Goal: Information Seeking & Learning: Learn about a topic

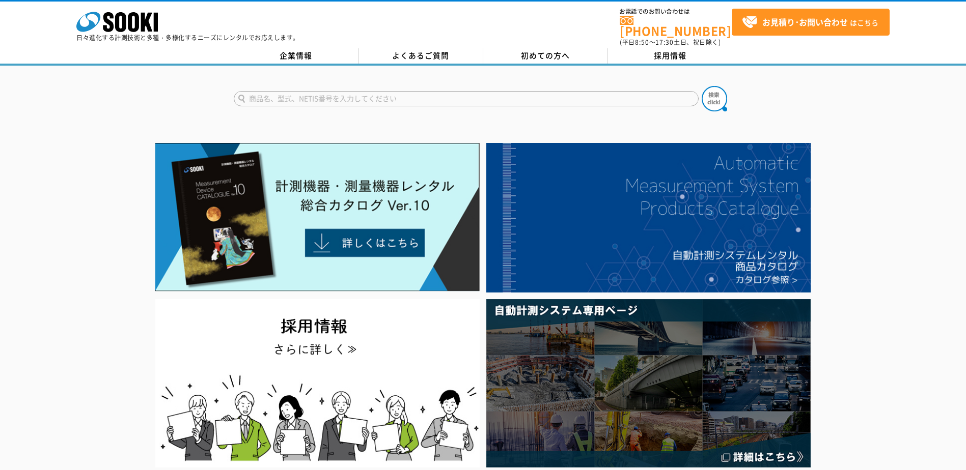
click at [577, 86] on form at bounding box center [483, 100] width 499 height 29
click at [576, 86] on form at bounding box center [483, 100] width 499 height 29
click at [576, 91] on input "text" at bounding box center [466, 98] width 465 height 15
type input "ユーピーエス"
click at [702, 86] on button at bounding box center [714, 98] width 25 height 25
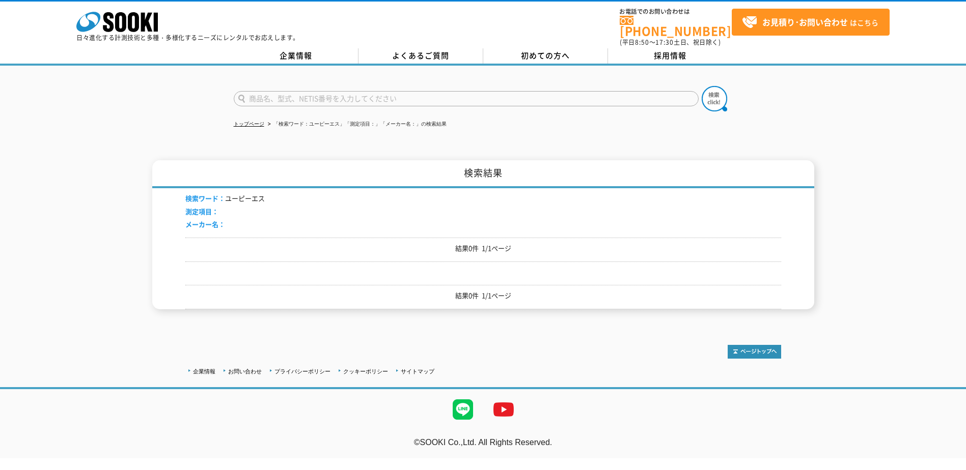
click at [337, 95] on input "text" at bounding box center [466, 98] width 465 height 15
type input "無"
type input "商品名、型式、NETIS番号を入力してください"
click at [359, 95] on input "text" at bounding box center [466, 98] width 465 height 15
paste input "無停電電源装置"
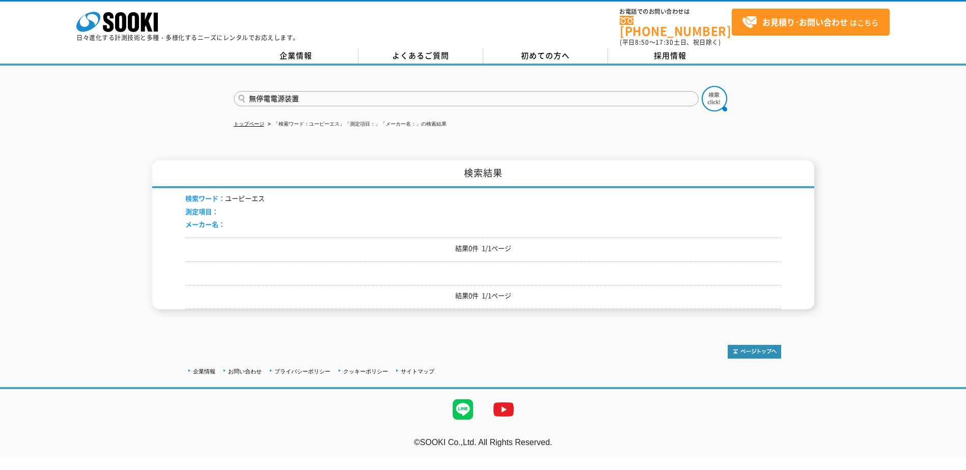
type input "無停電電源装置"
click at [702, 86] on button at bounding box center [714, 98] width 25 height 25
click at [637, 97] on input "text" at bounding box center [466, 98] width 465 height 15
paste input "無停電電源装置"
type input "無停電電源装置"
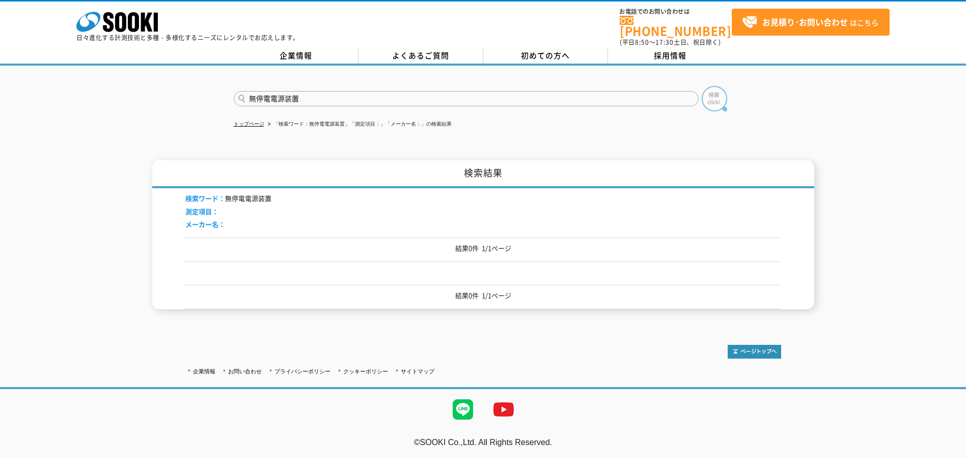
click at [712, 92] on img at bounding box center [714, 98] width 25 height 25
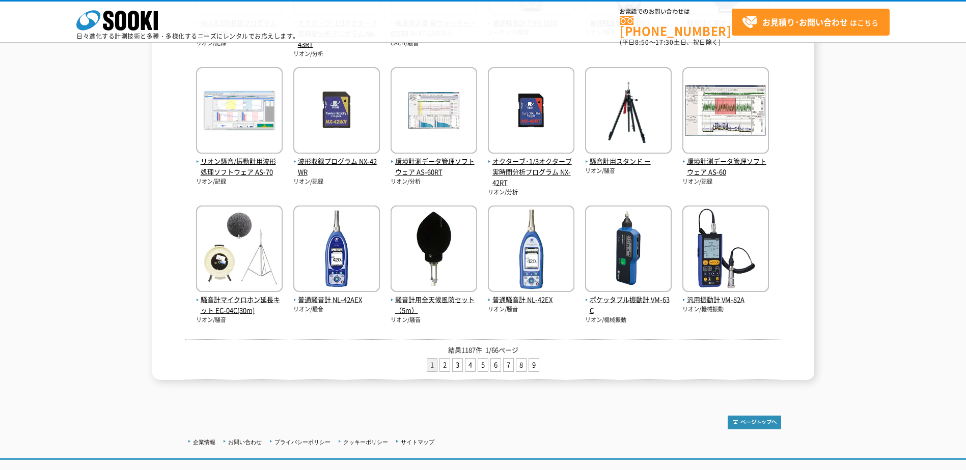
scroll to position [379, 0]
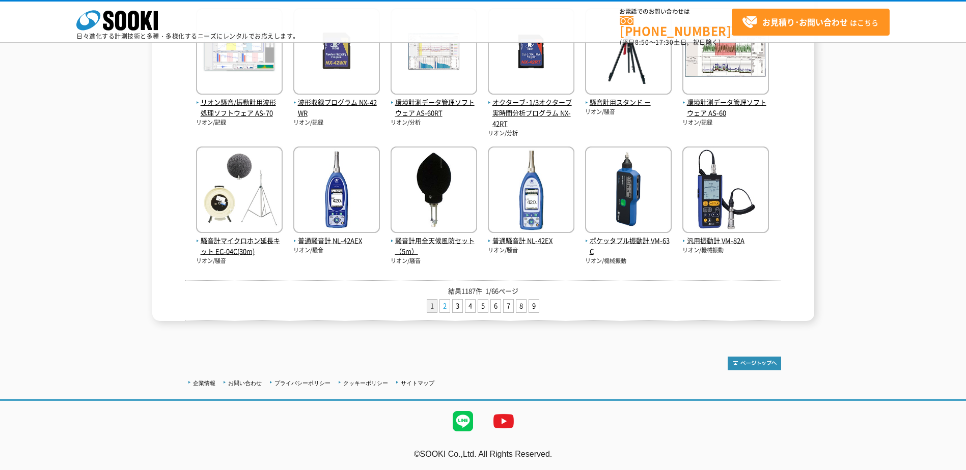
click at [443, 307] on link "2" at bounding box center [445, 306] width 10 height 13
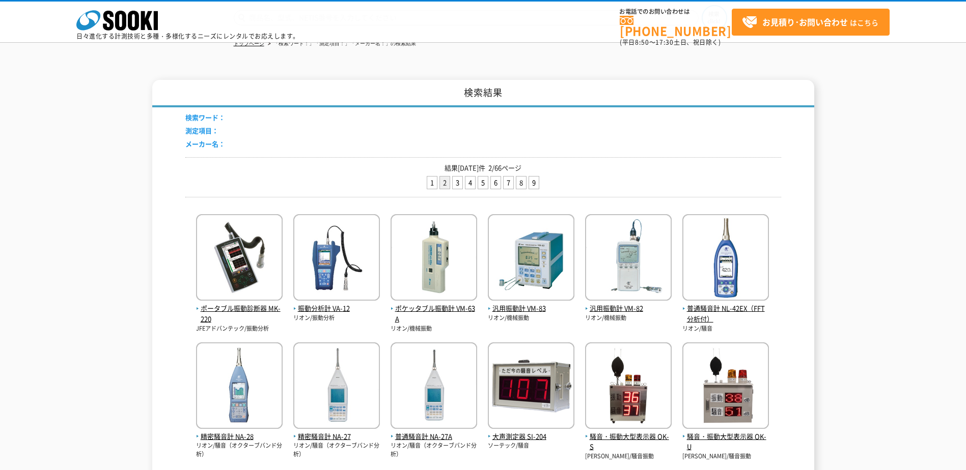
scroll to position [102, 0]
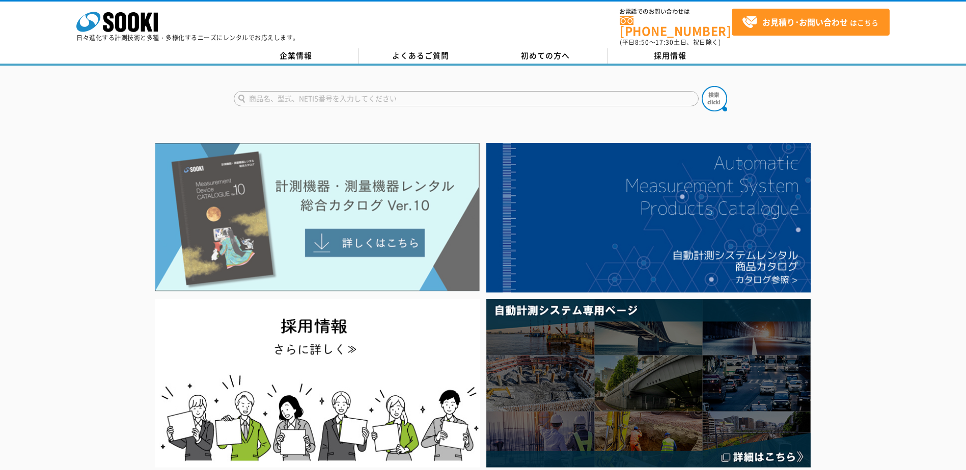
click at [367, 234] on img at bounding box center [317, 217] width 324 height 149
